Goal: Task Accomplishment & Management: Manage account settings

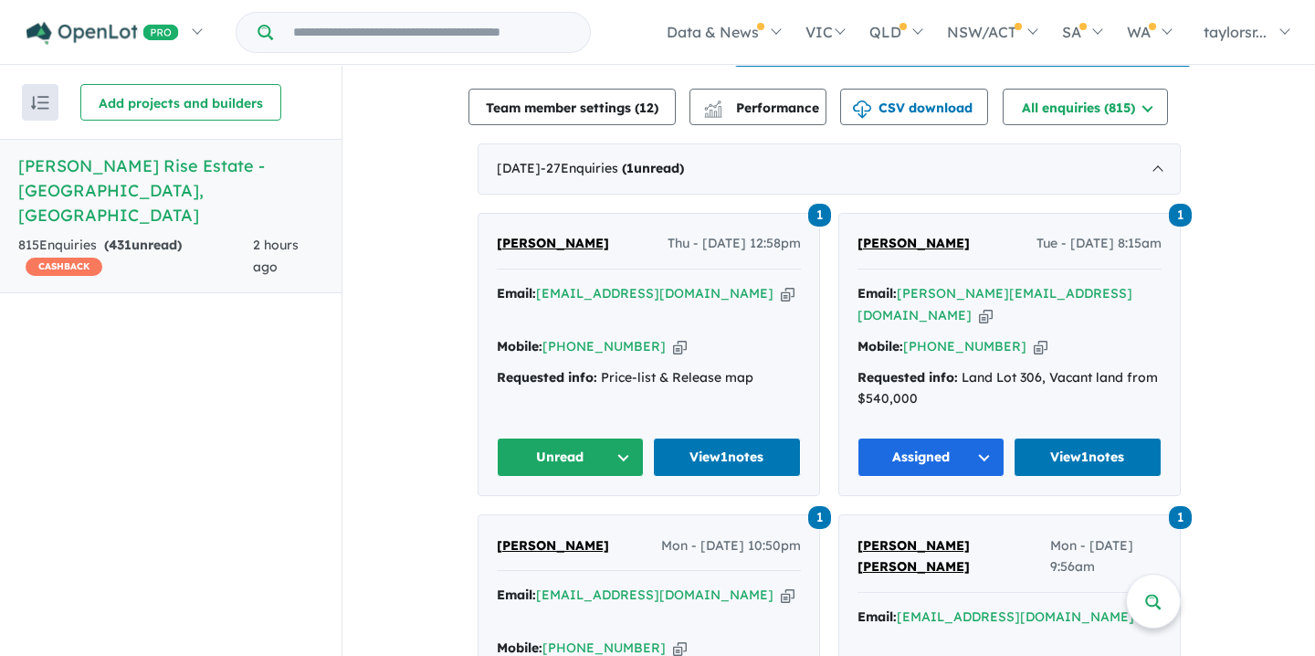
scroll to position [651, 0]
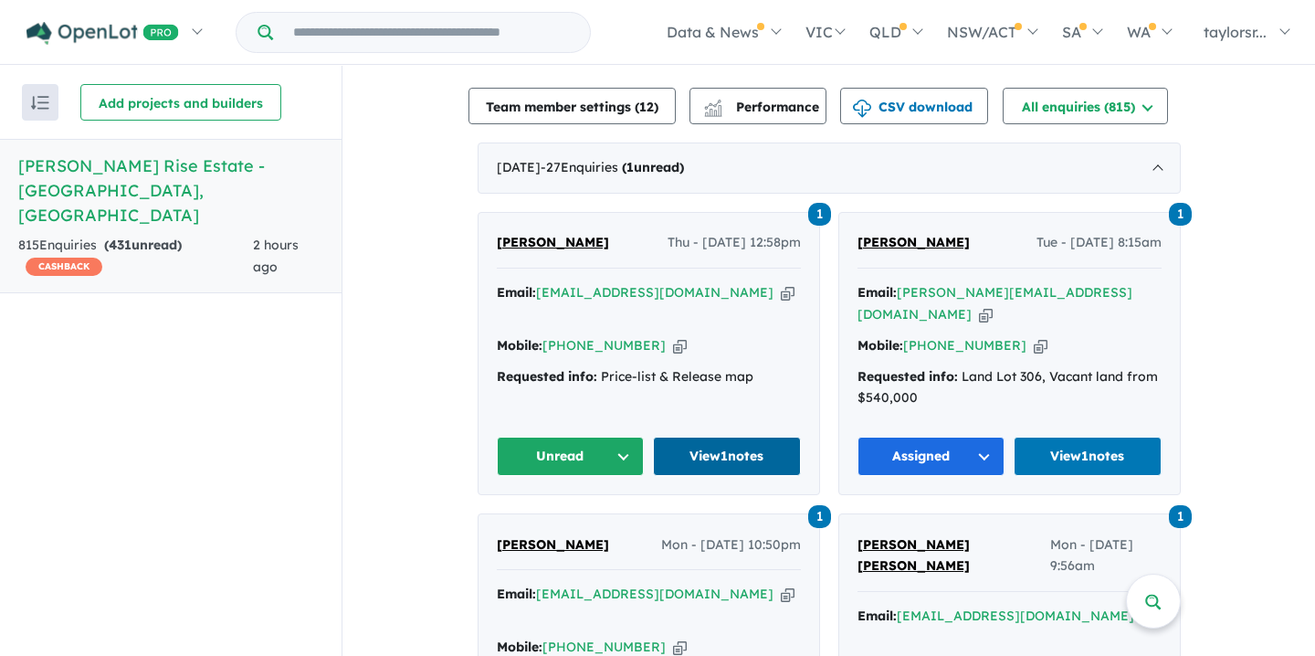
click at [711, 449] on link "View 1 notes" at bounding box center [727, 456] width 148 height 39
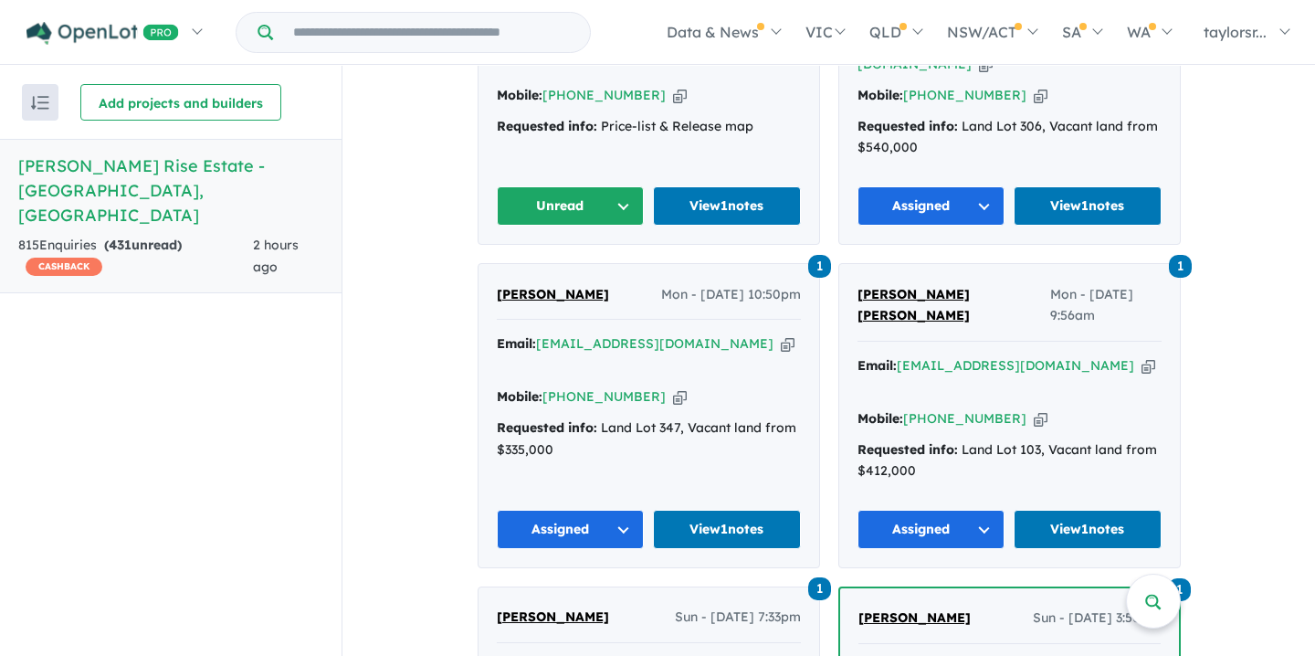
scroll to position [896, 0]
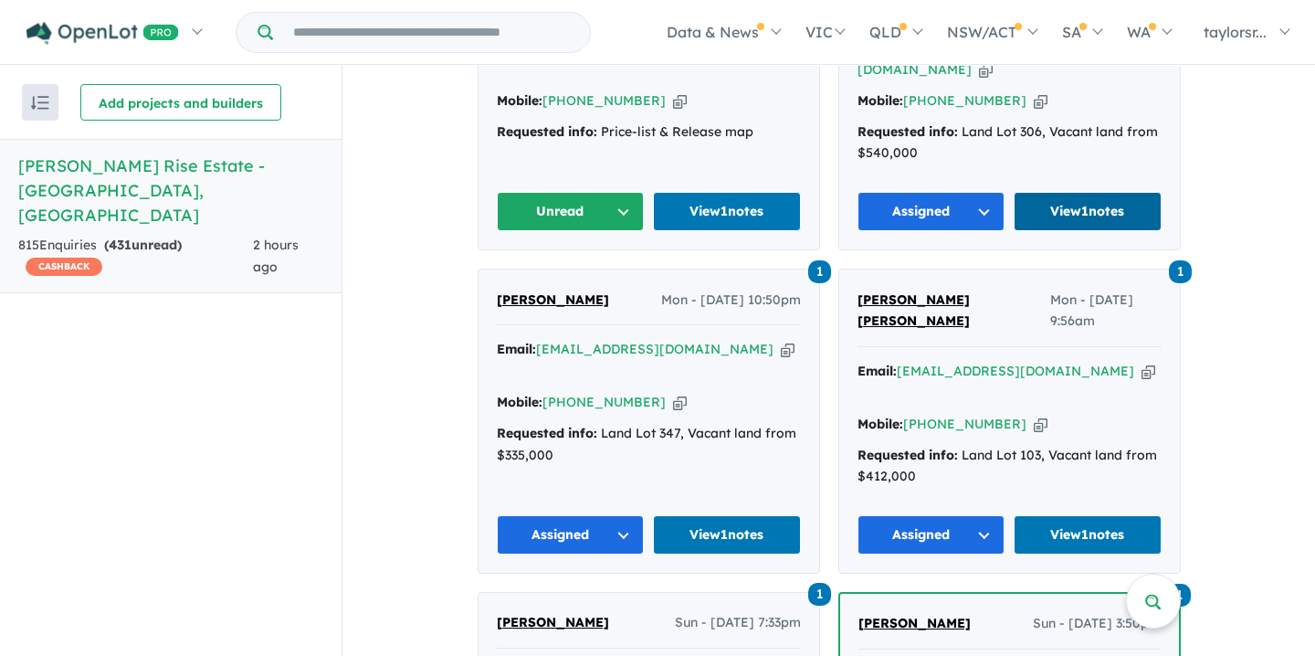
click at [1071, 203] on link "View 1 notes" at bounding box center [1088, 211] width 148 height 39
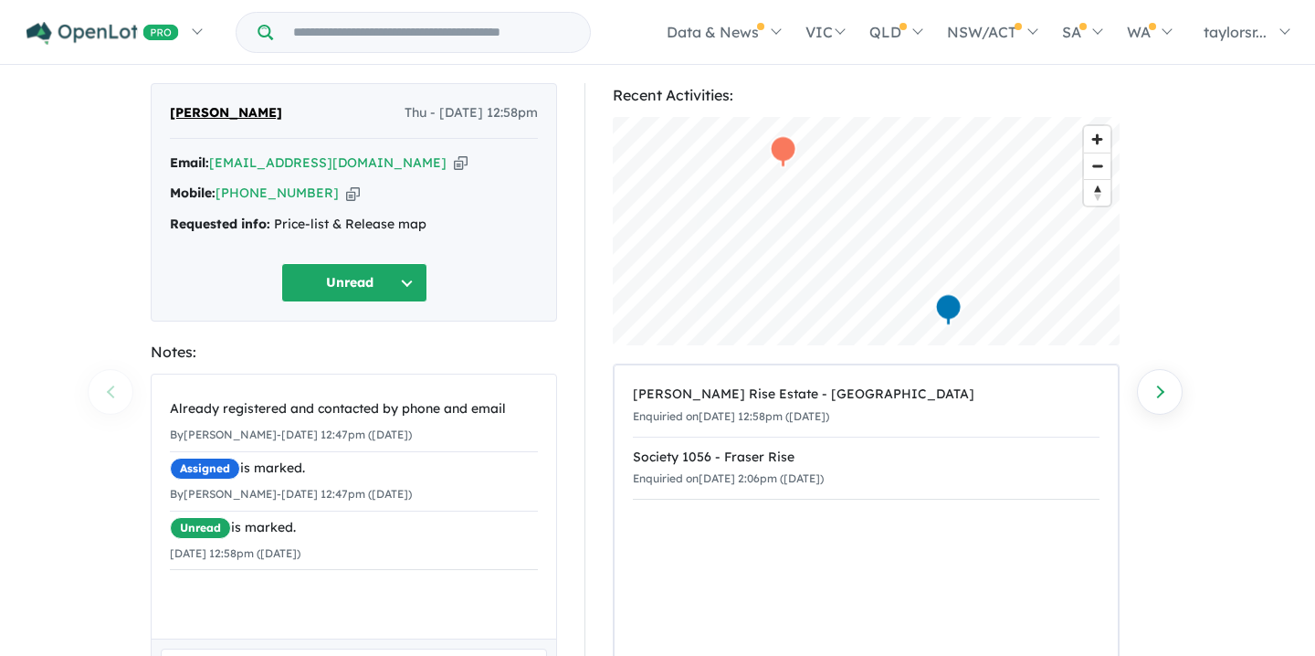
scroll to position [46, 0]
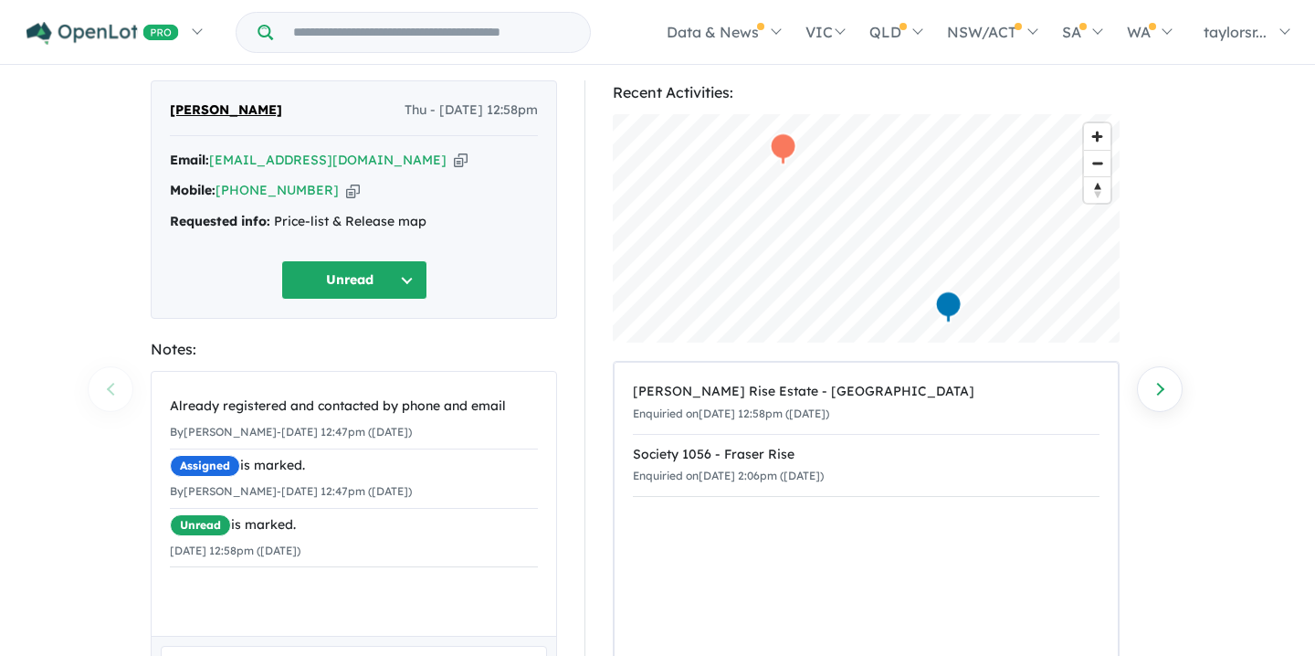
click at [407, 277] on button "Unread" at bounding box center [354, 279] width 146 height 39
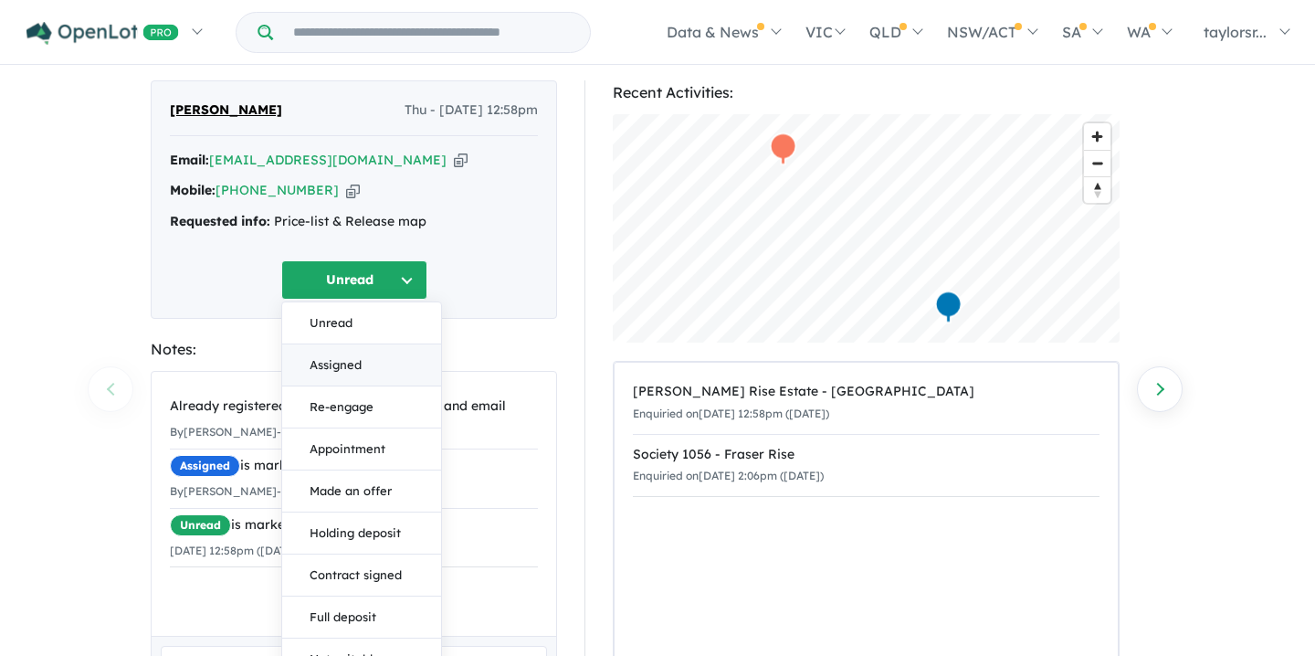
click at [321, 364] on button "Assigned" at bounding box center [361, 365] width 159 height 42
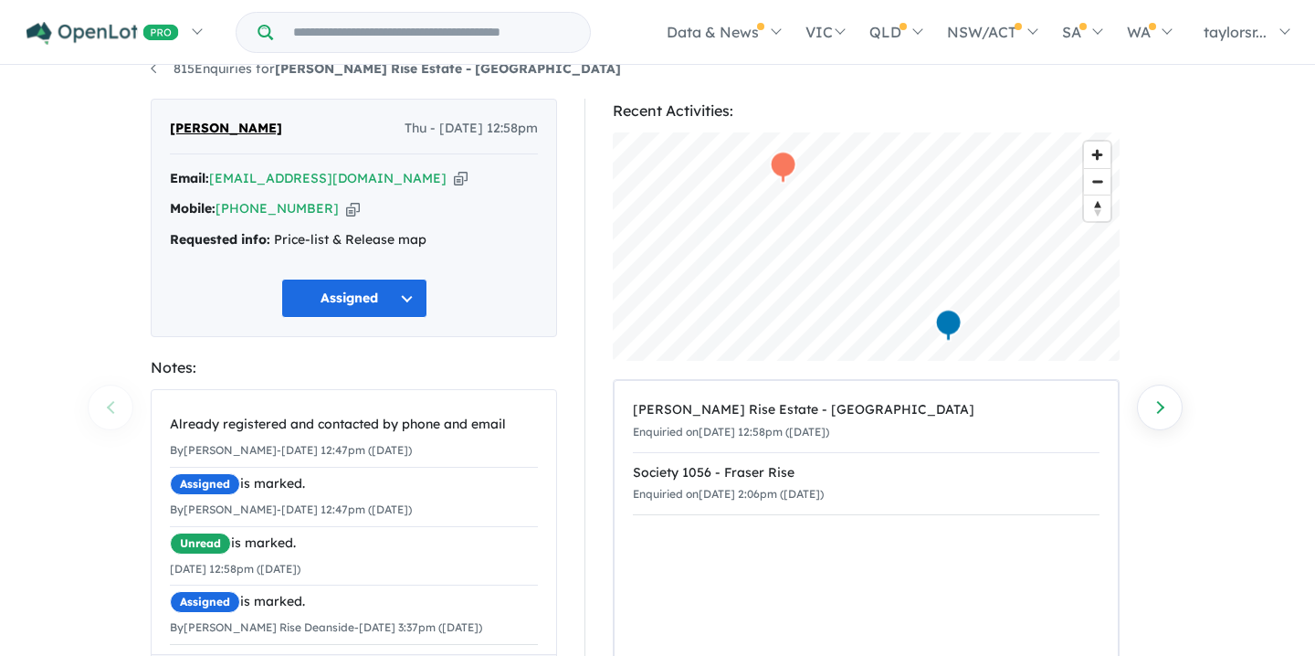
scroll to position [0, 0]
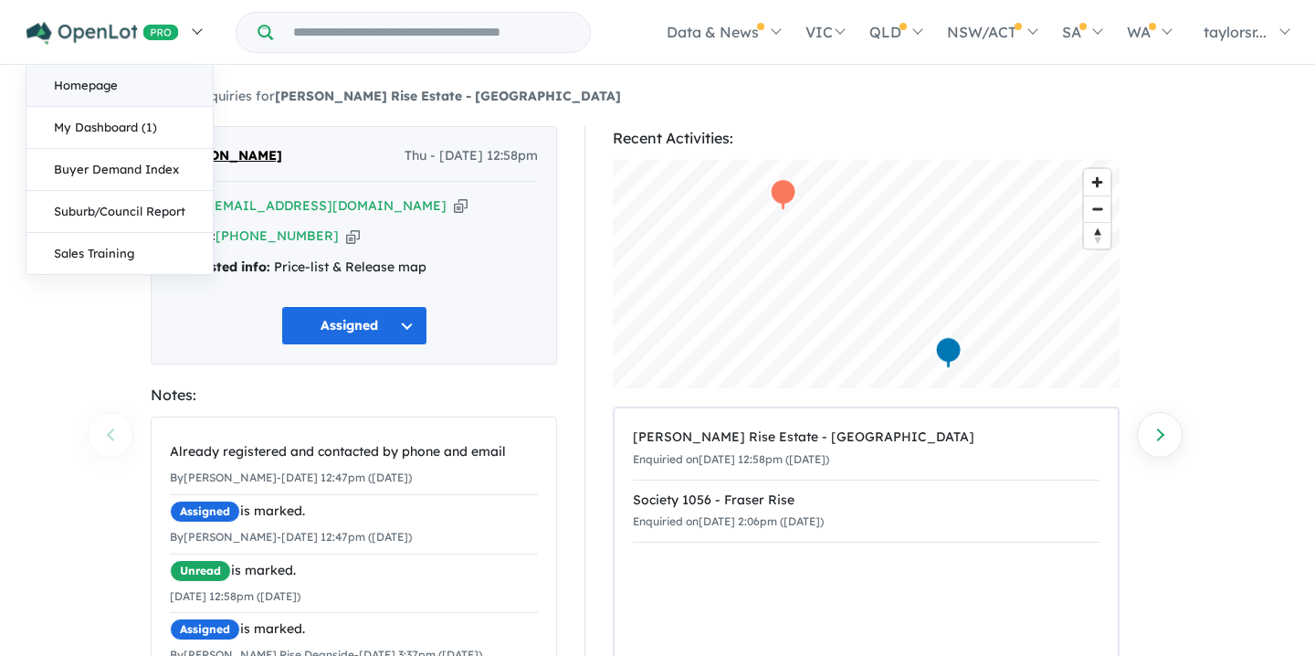
click at [153, 69] on link "Homepage" at bounding box center [119, 86] width 186 height 42
click at [195, 27] on link at bounding box center [114, 32] width 200 height 64
click at [156, 26] on img at bounding box center [102, 33] width 153 height 23
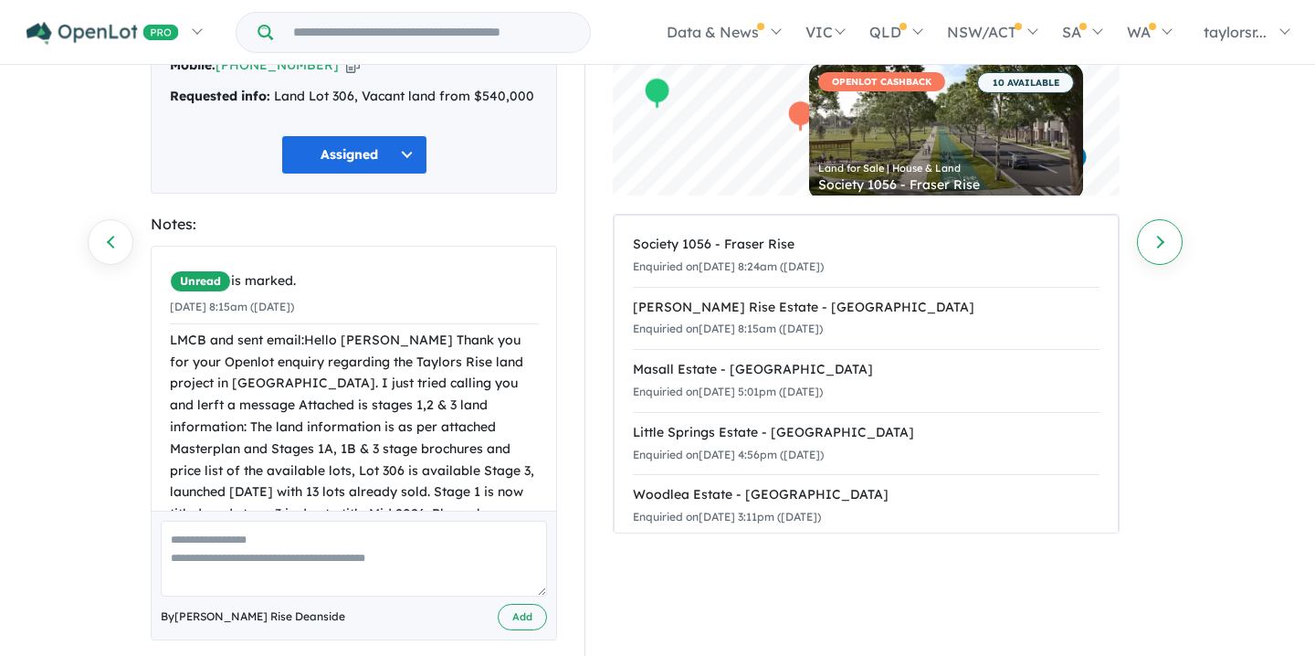
click at [1165, 251] on link "Next enquiry" at bounding box center [1160, 242] width 46 height 46
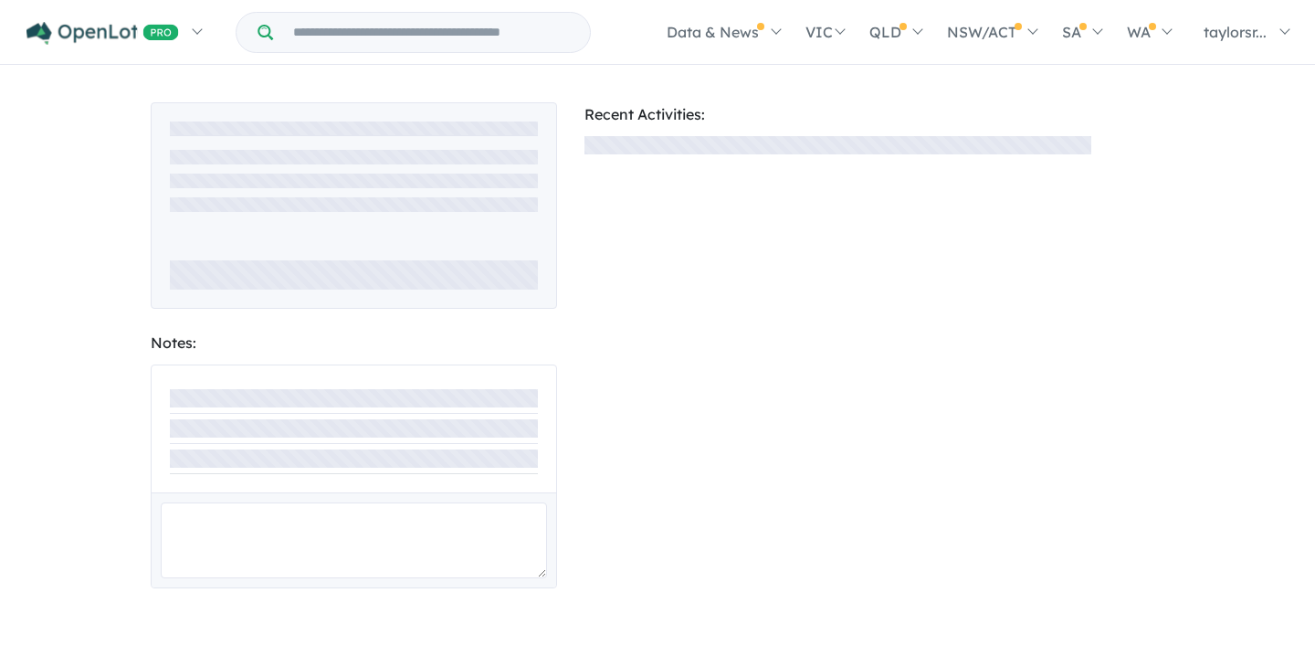
scroll to position [193, 0]
